Goal: Task Accomplishment & Management: Use online tool/utility

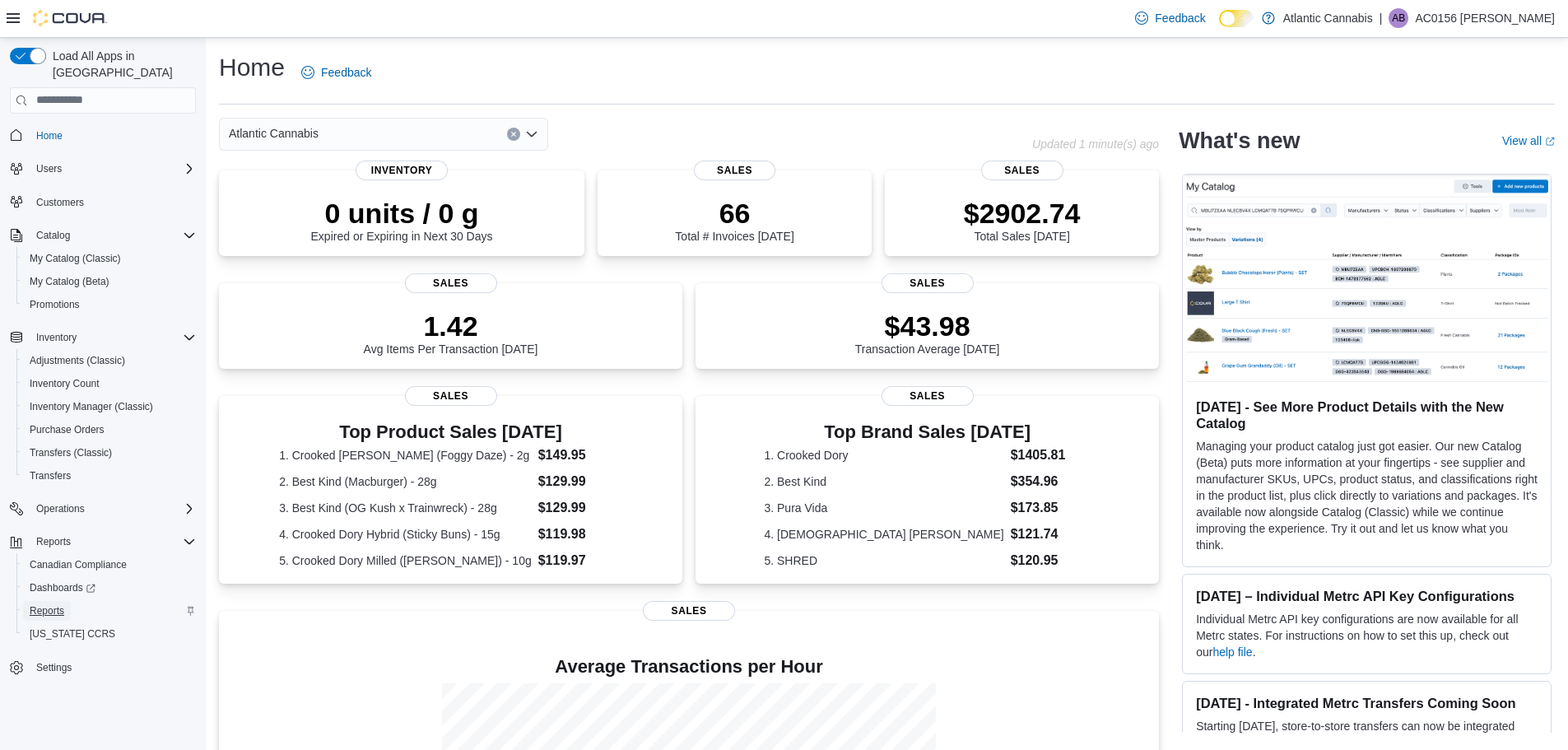
click at [58, 604] on span "Reports" at bounding box center [47, 610] width 35 height 13
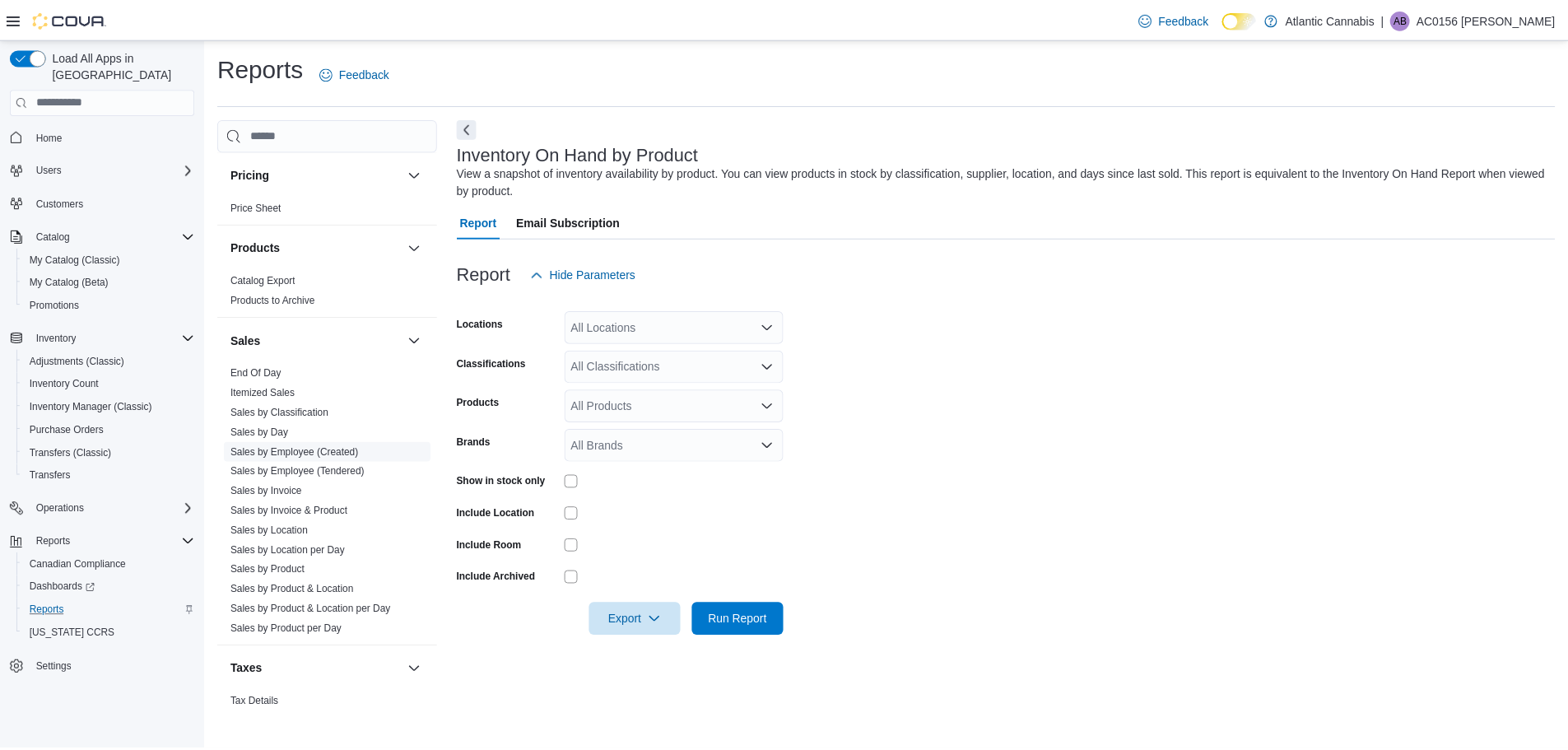
scroll to position [905, 0]
click at [261, 365] on link "End Of Day" at bounding box center [257, 370] width 51 height 12
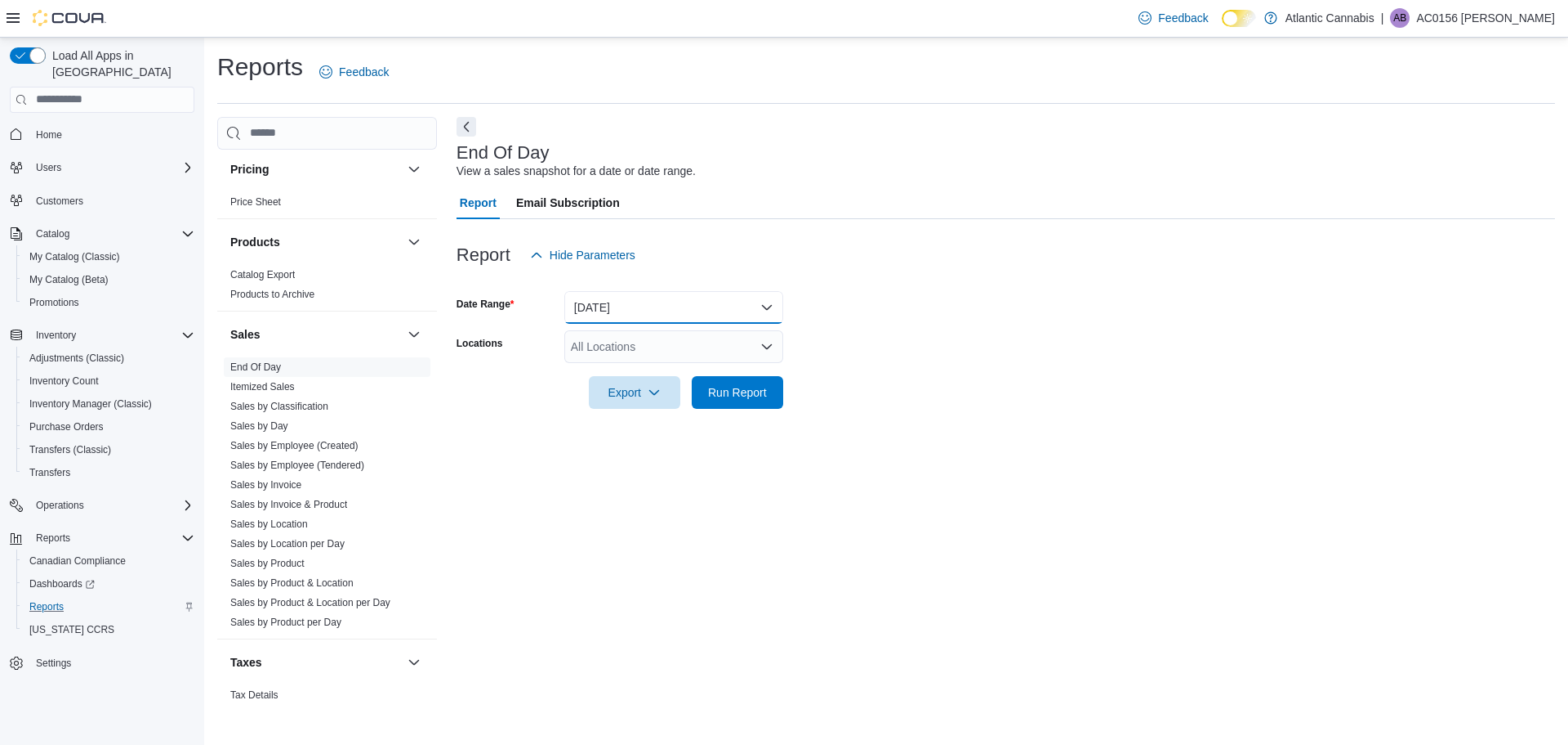
click at [640, 315] on button "[DATE]" at bounding box center [674, 307] width 219 height 33
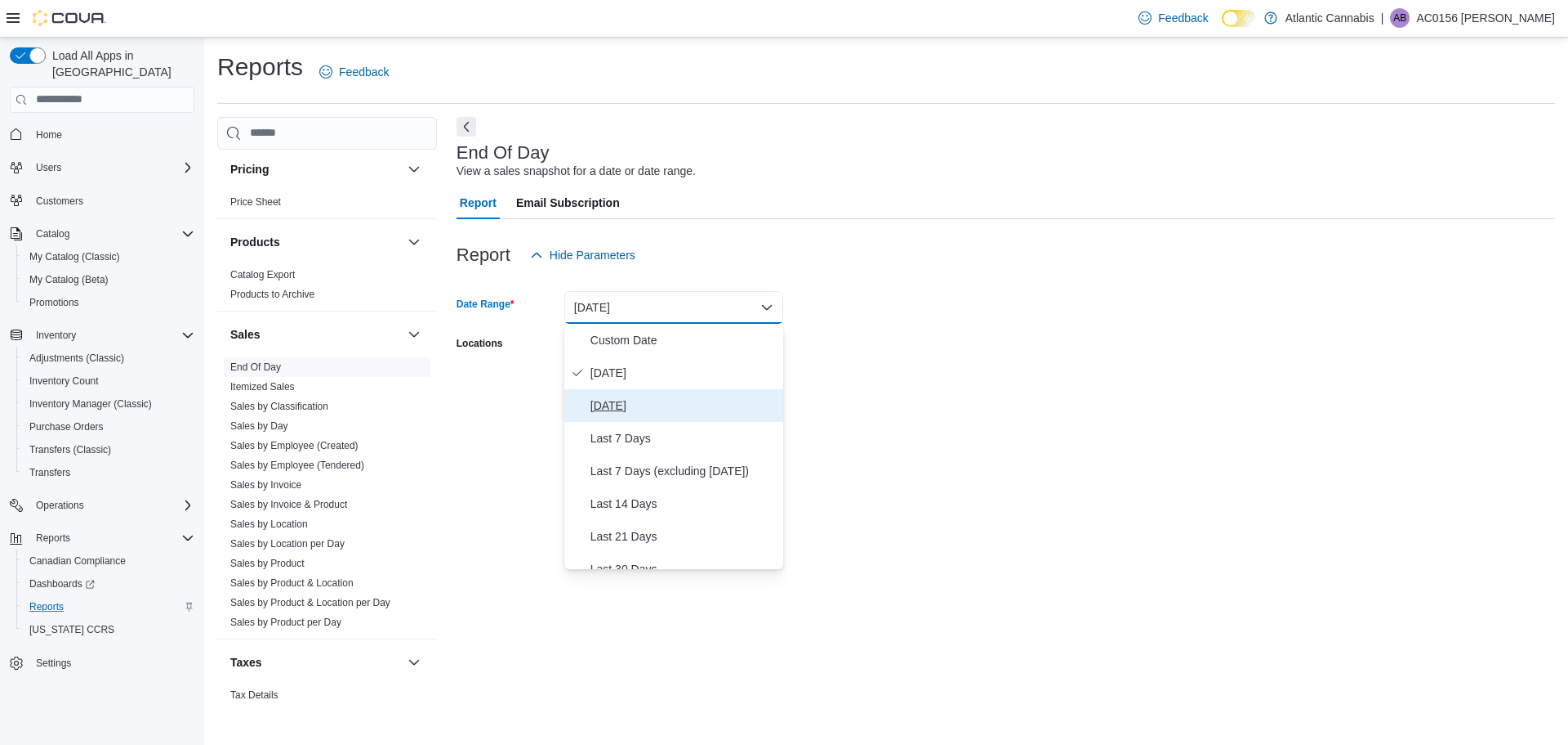
click at [651, 406] on span "[DATE]" at bounding box center [683, 405] width 187 height 20
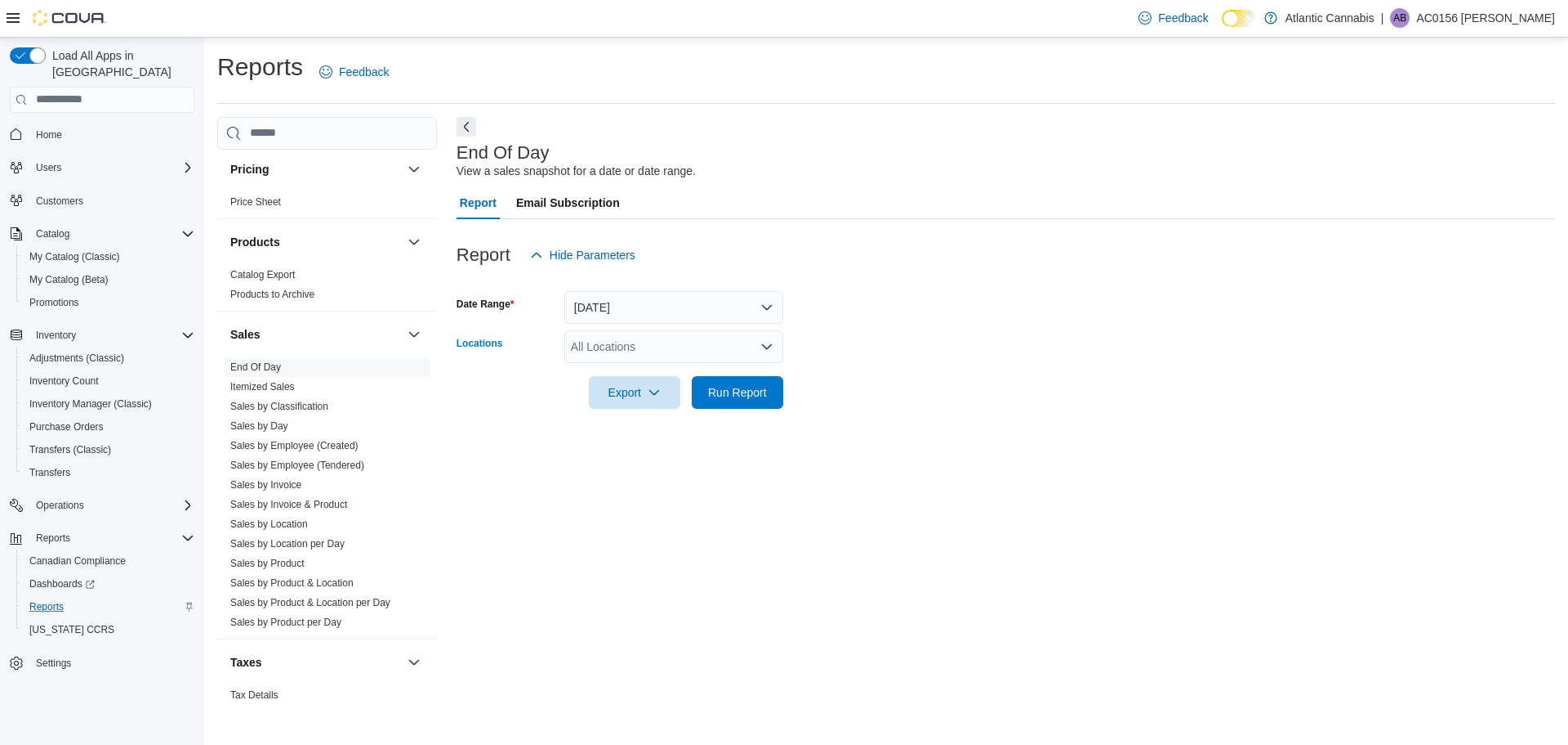
click at [623, 357] on div "All Locations" at bounding box center [674, 346] width 219 height 33
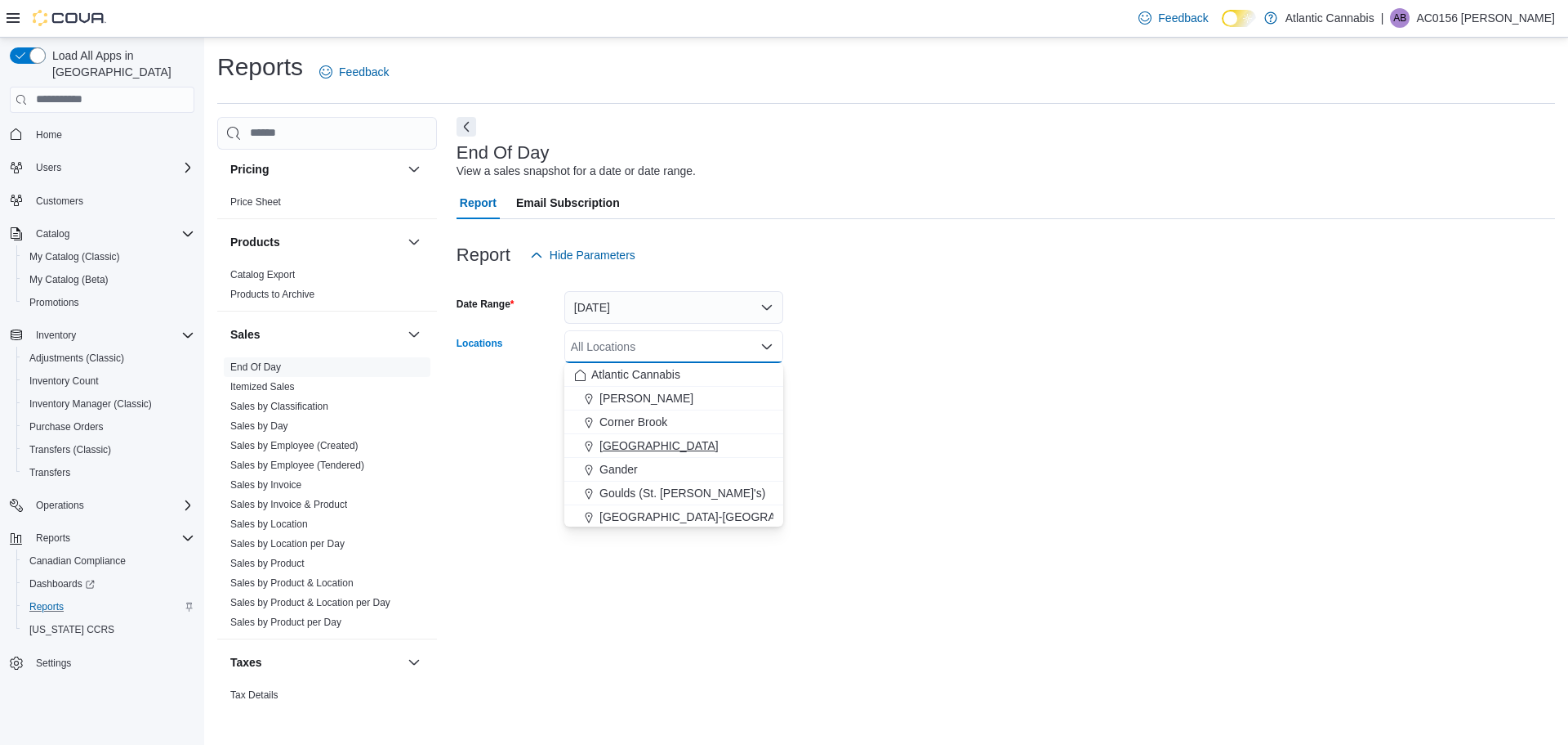
click at [668, 442] on div "[GEOGRAPHIC_DATA]" at bounding box center [674, 446] width 199 height 17
click at [925, 356] on form "Date Range [DATE] Locations [GEOGRAPHIC_DATA] Combo box. Selected. [GEOGRAPHIC_…" at bounding box center [1005, 340] width 1099 height 137
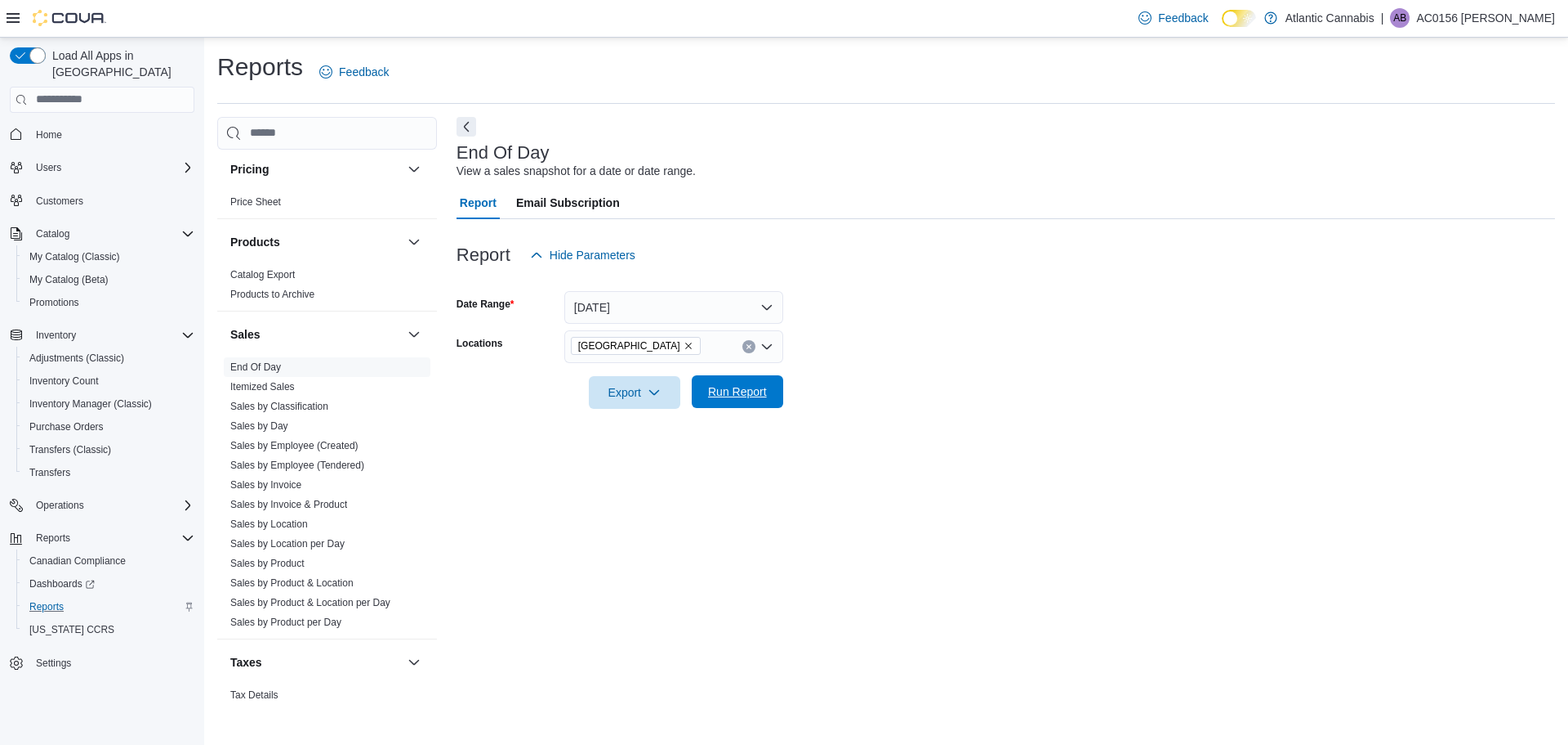
click at [727, 395] on span "Run Report" at bounding box center [738, 391] width 59 height 17
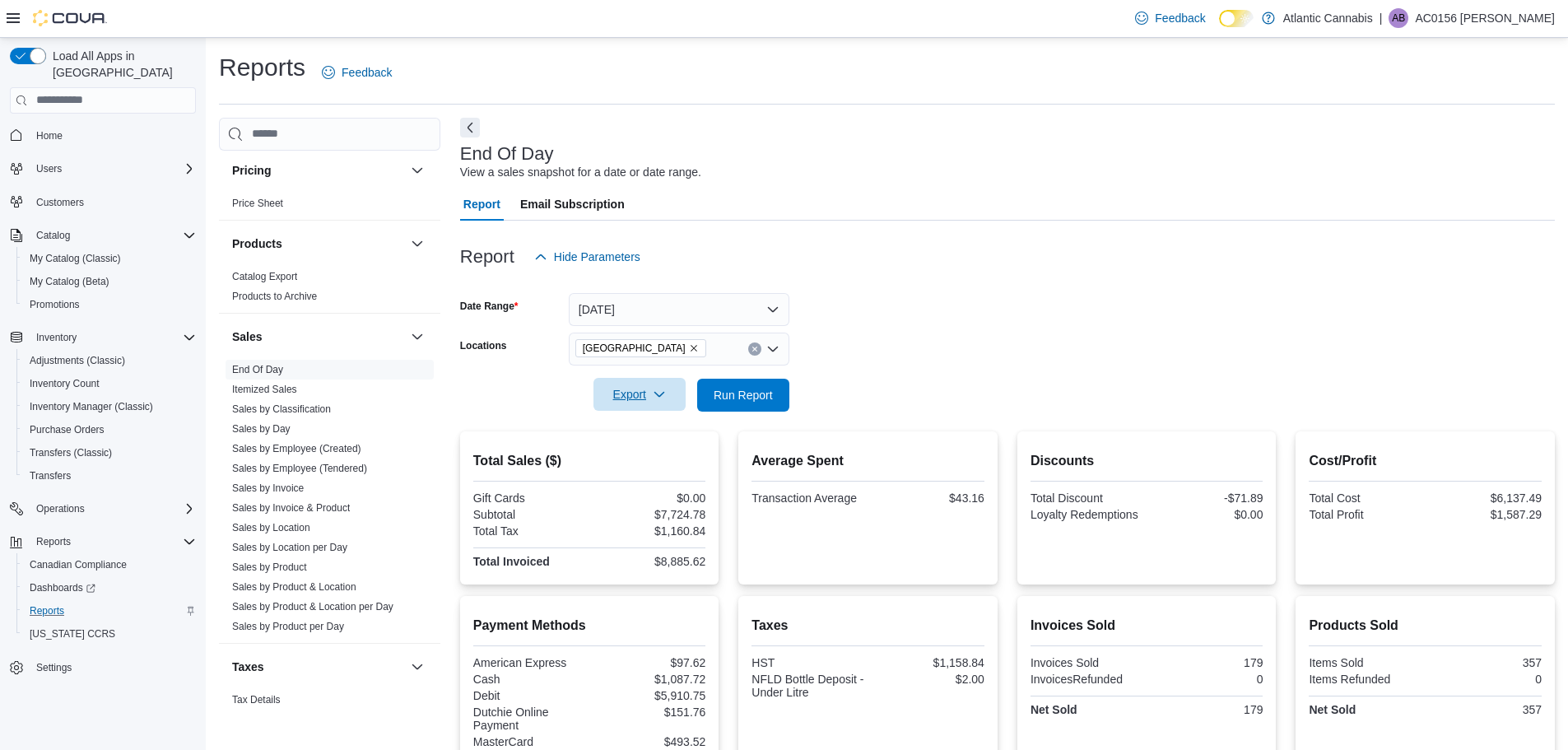
click at [634, 395] on span "Export" at bounding box center [639, 394] width 73 height 33
click at [658, 462] on span "Export to Pdf" at bounding box center [642, 461] width 74 height 13
